Goal: Entertainment & Leisure: Consume media (video, audio)

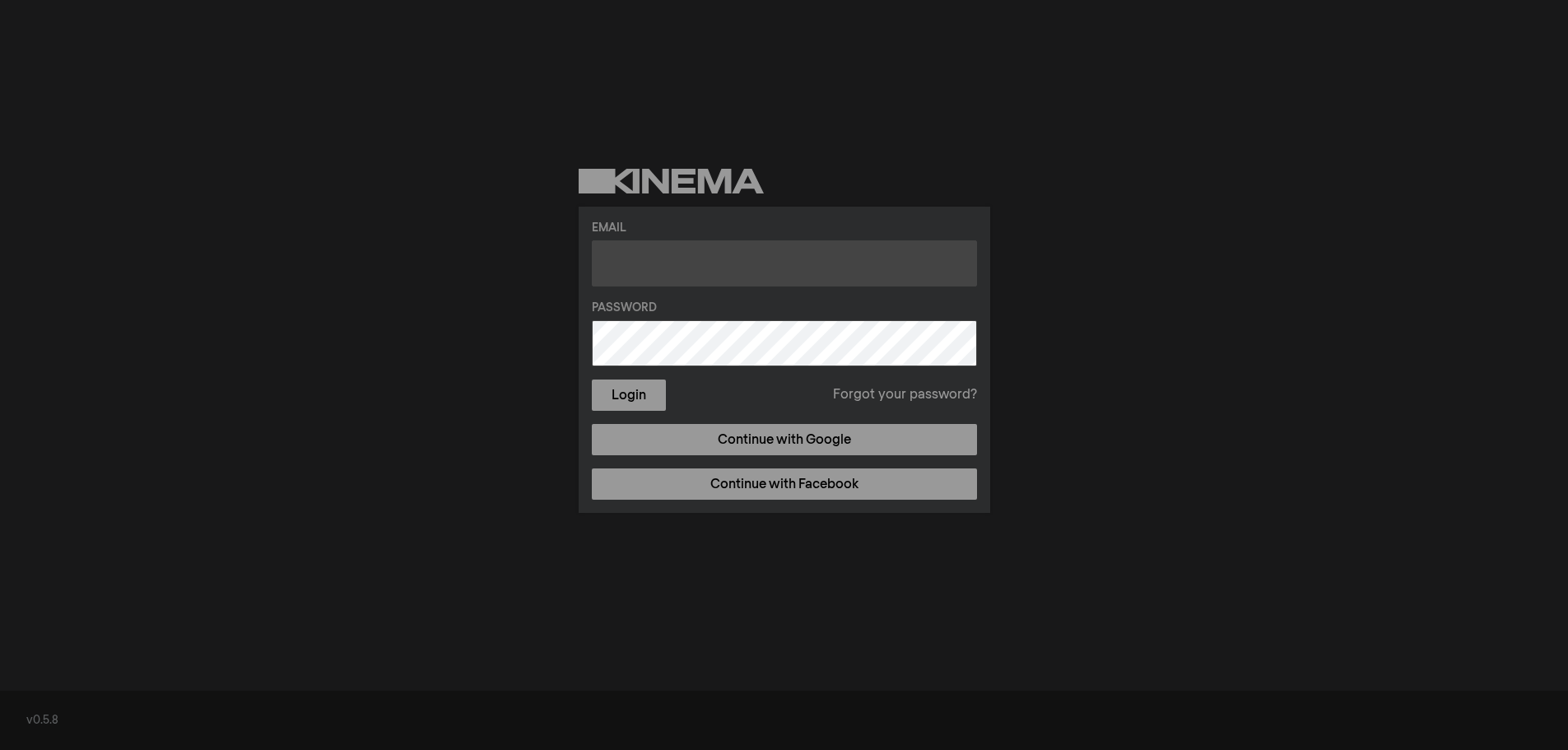
click at [690, 254] on input "text" at bounding box center [785, 263] width 385 height 46
type input "[PERSON_NAME][EMAIL_ADDRESS][DOMAIN_NAME]"
click at [592, 380] on button "Login" at bounding box center [629, 395] width 74 height 32
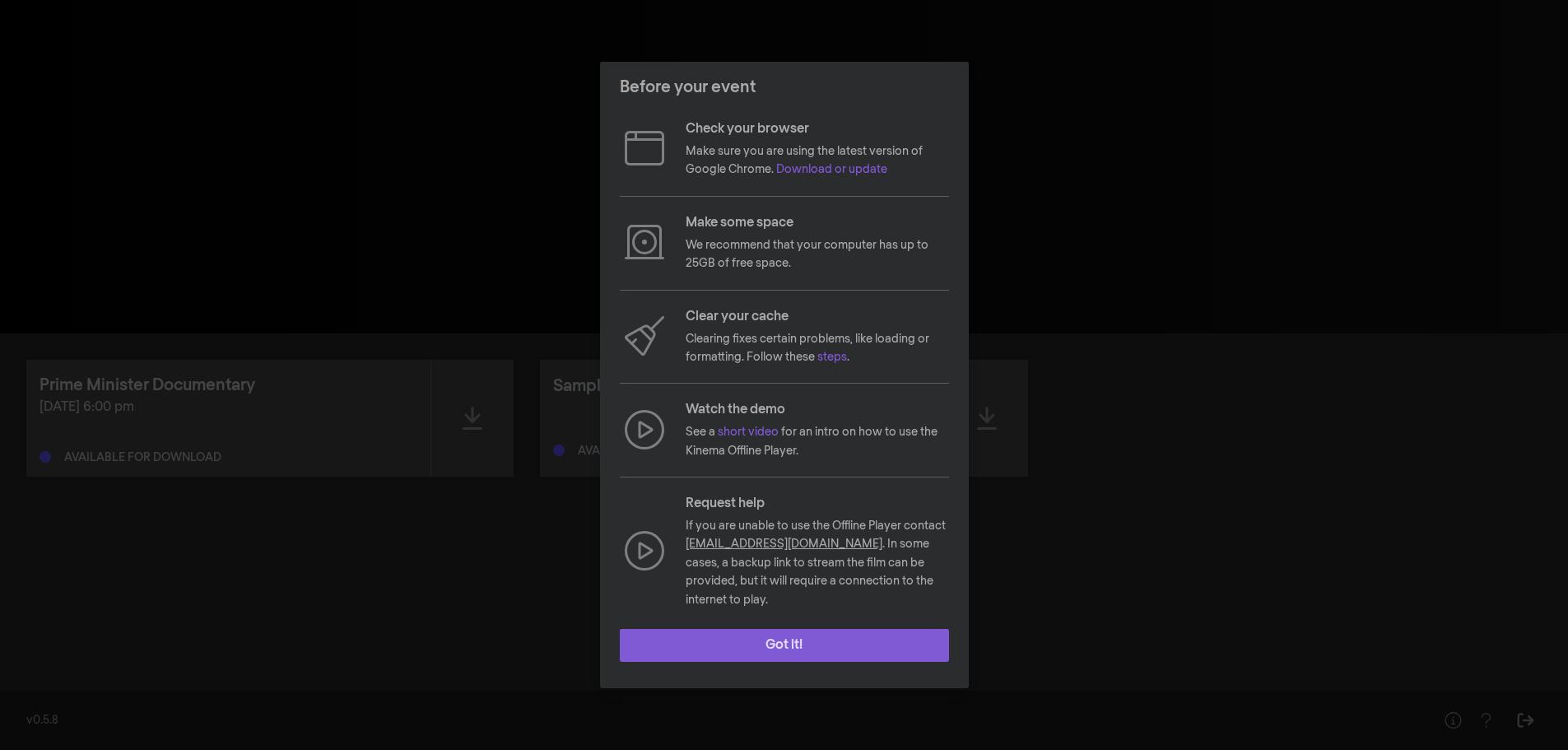
click at [918, 642] on button "Got it!" at bounding box center [784, 645] width 329 height 33
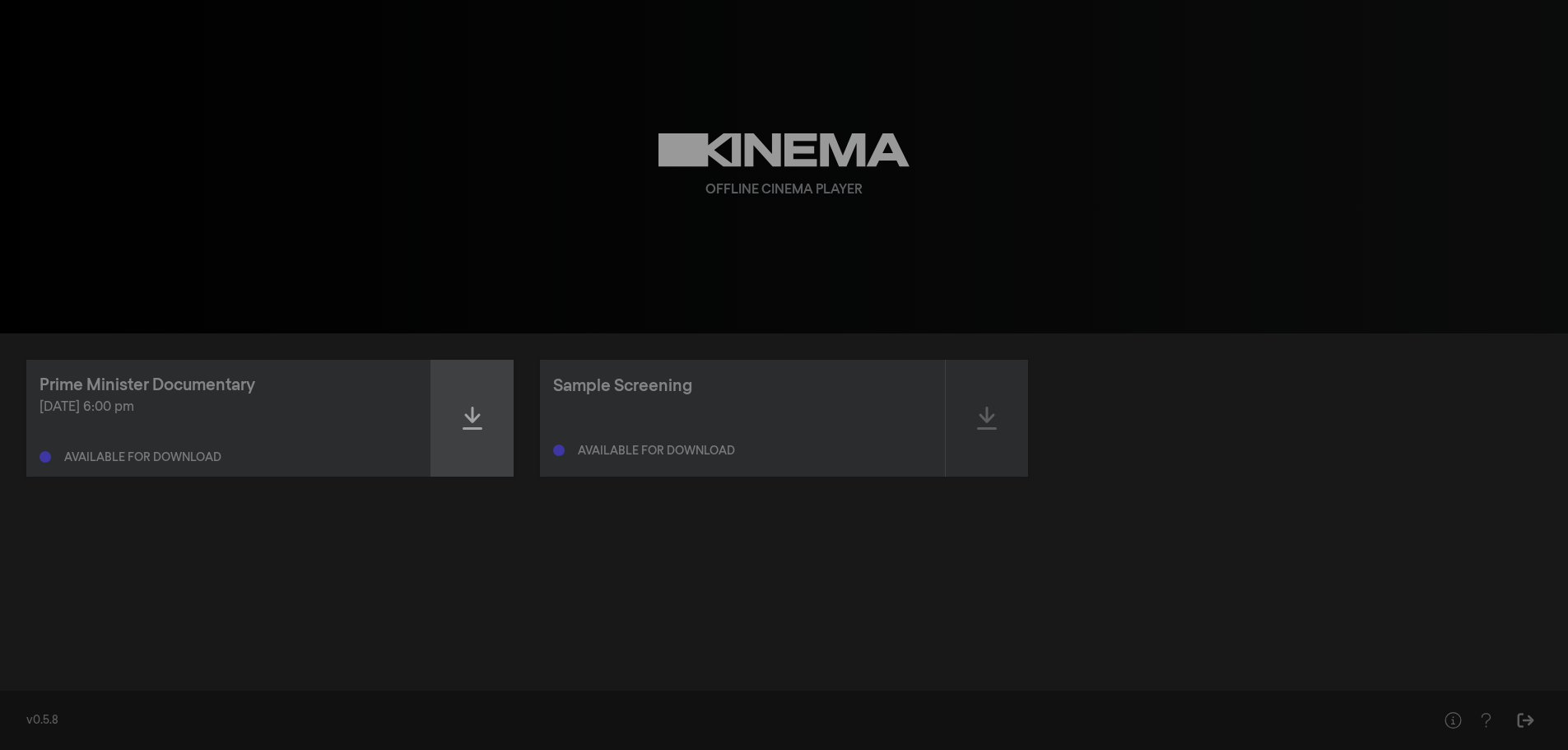
click at [475, 432] on div at bounding box center [472, 418] width 83 height 117
click at [472, 415] on icon at bounding box center [473, 419] width 20 height 27
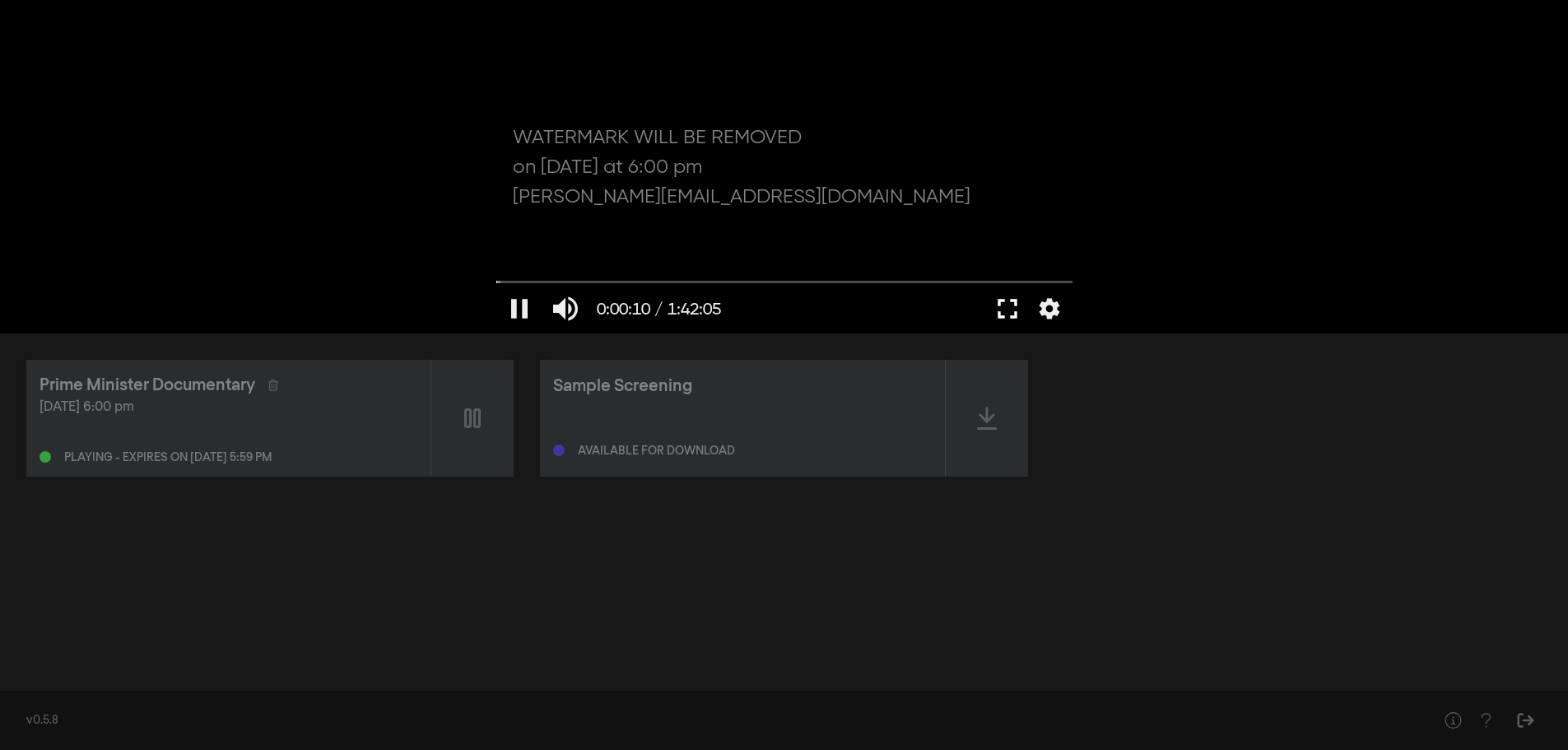
click at [1003, 315] on button "fullscreen" at bounding box center [1008, 309] width 46 height 49
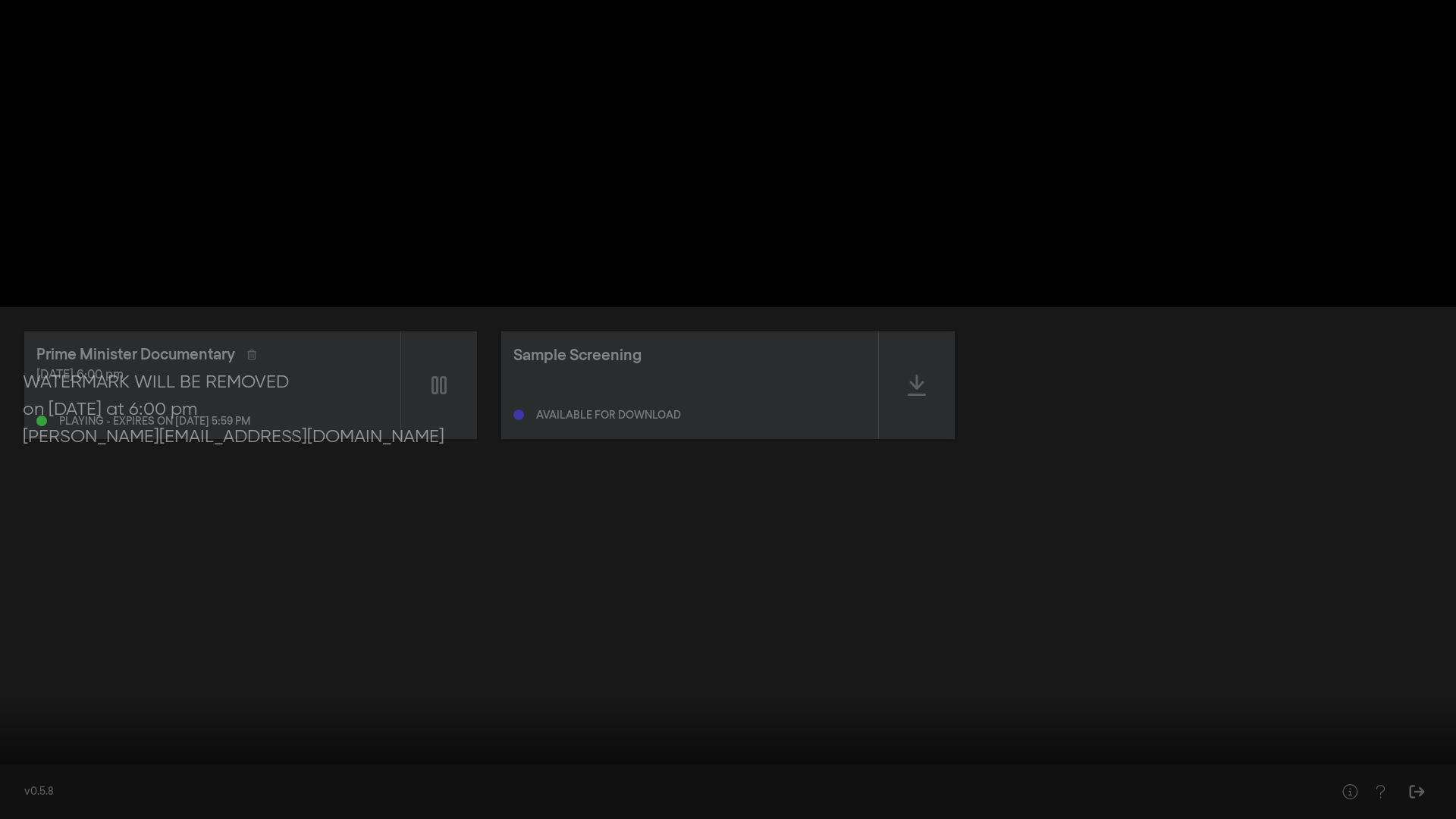
click at [613, 328] on div at bounding box center [728, 410] width 1456 height 819
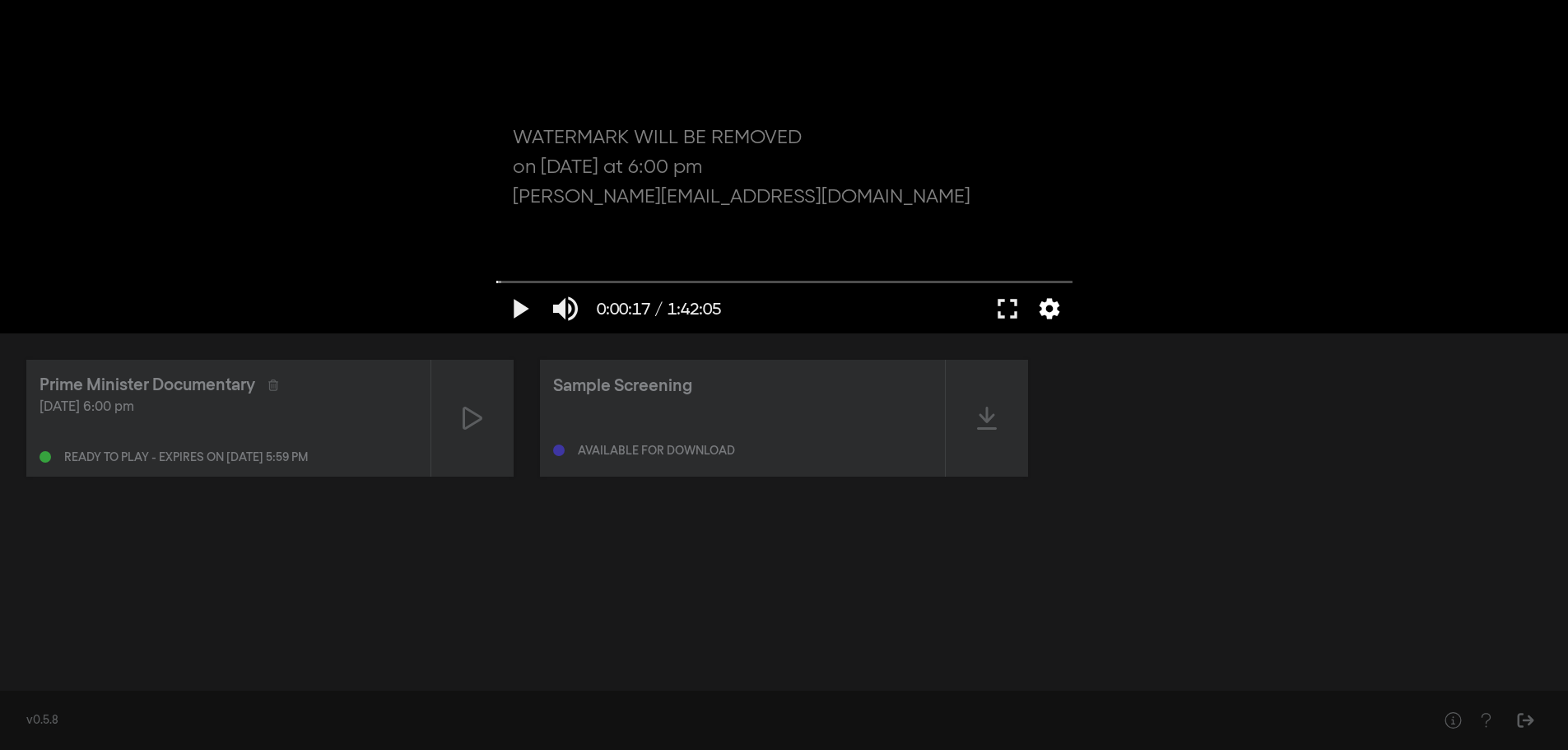
click at [1053, 314] on button "settings" at bounding box center [1049, 309] width 38 height 49
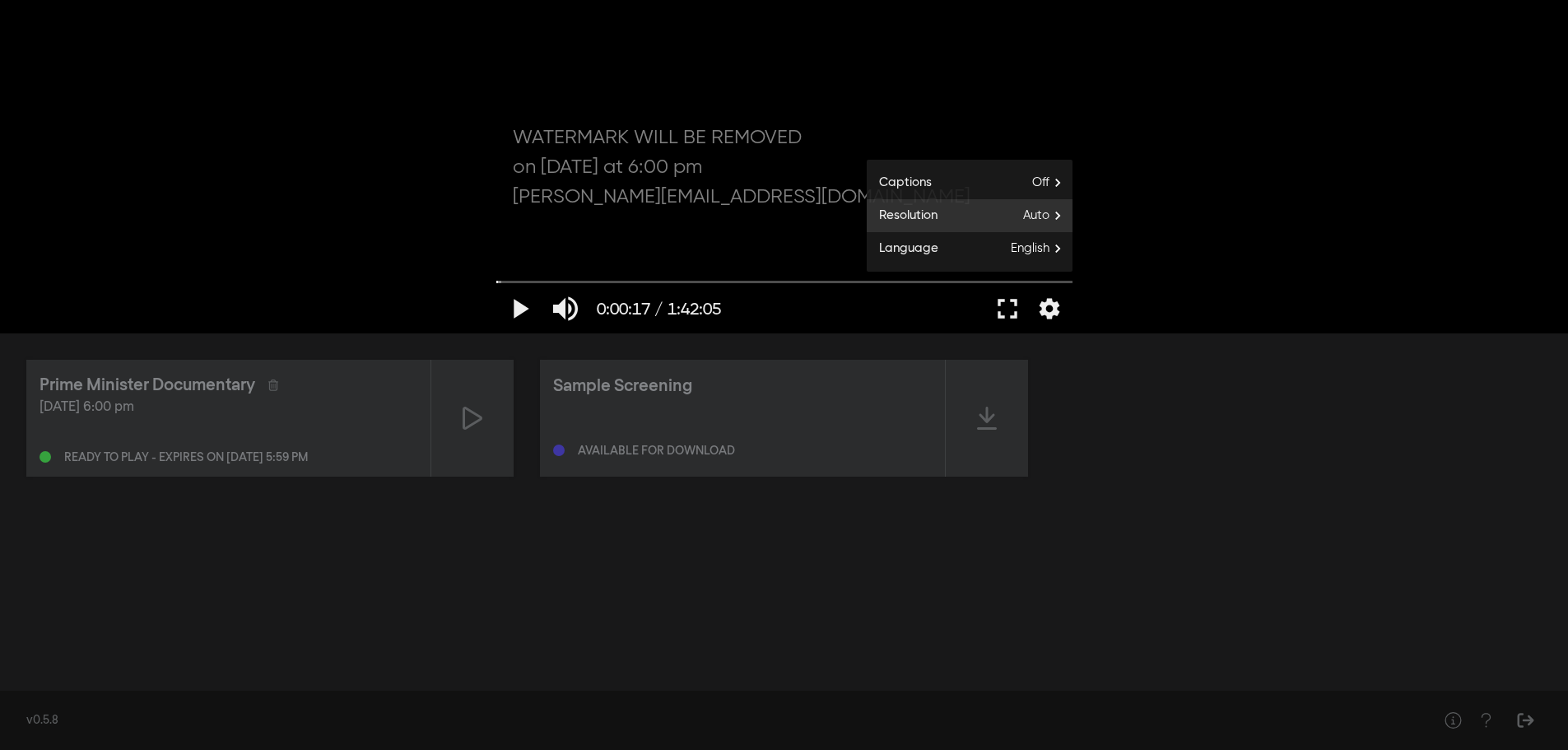
click at [1048, 224] on span "Auto" at bounding box center [1048, 216] width 49 height 25
click at [1039, 237] on button "1080p" at bounding box center [969, 229] width 206 height 25
click at [1003, 308] on button "fullscreen" at bounding box center [1008, 309] width 46 height 49
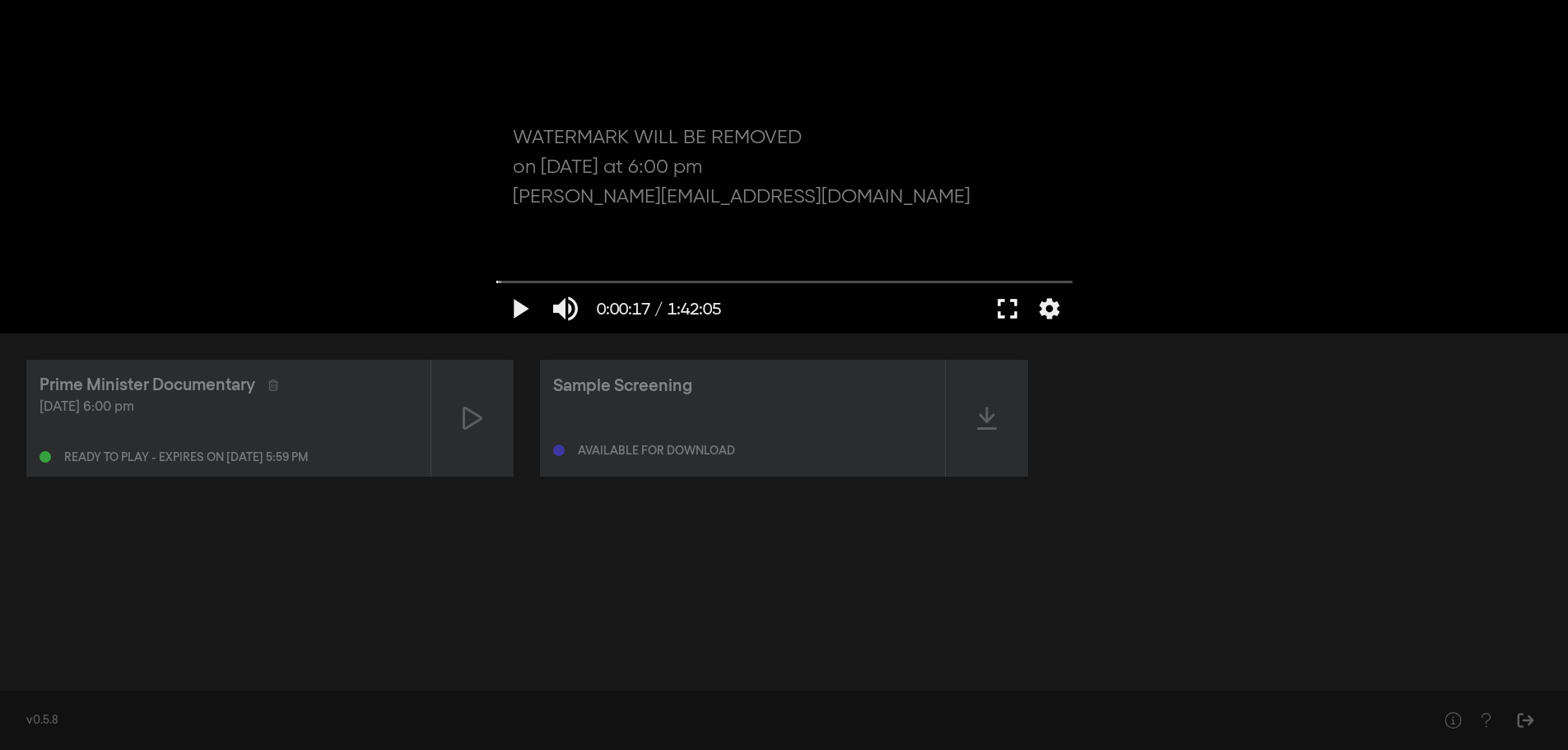
click at [1022, 315] on button "fullscreen" at bounding box center [1008, 309] width 46 height 49
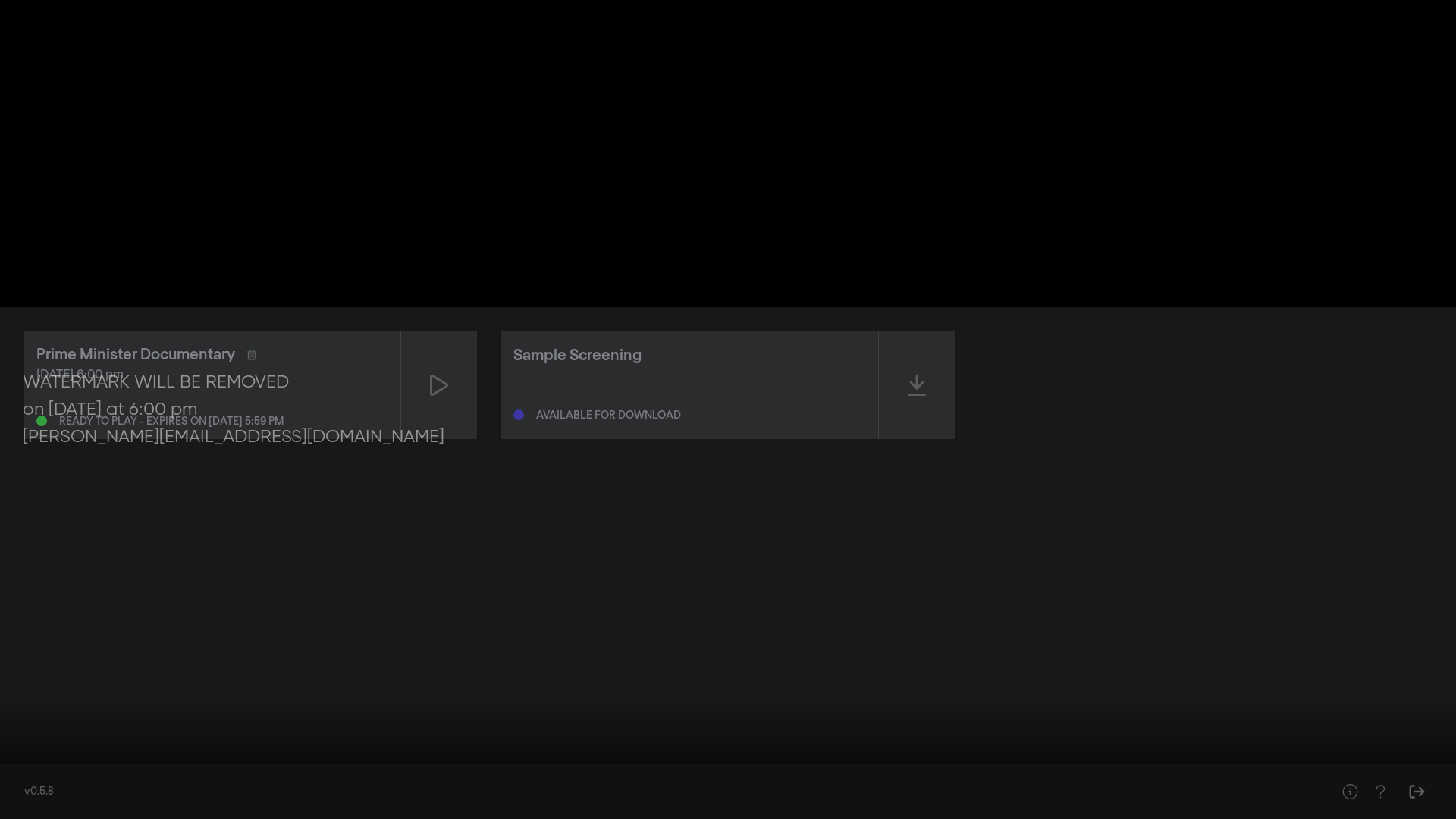
click at [25, 690] on button "play_arrow" at bounding box center [28, 796] width 42 height 45
click at [731, 364] on div at bounding box center [728, 410] width 1456 height 819
drag, startPoint x: 565, startPoint y: 646, endPoint x: 1185, endPoint y: 601, distance: 621.6
click at [1194, 594] on div at bounding box center [728, 410] width 1456 height 819
type input "52.092365"
